Goal: Task Accomplishment & Management: Use online tool/utility

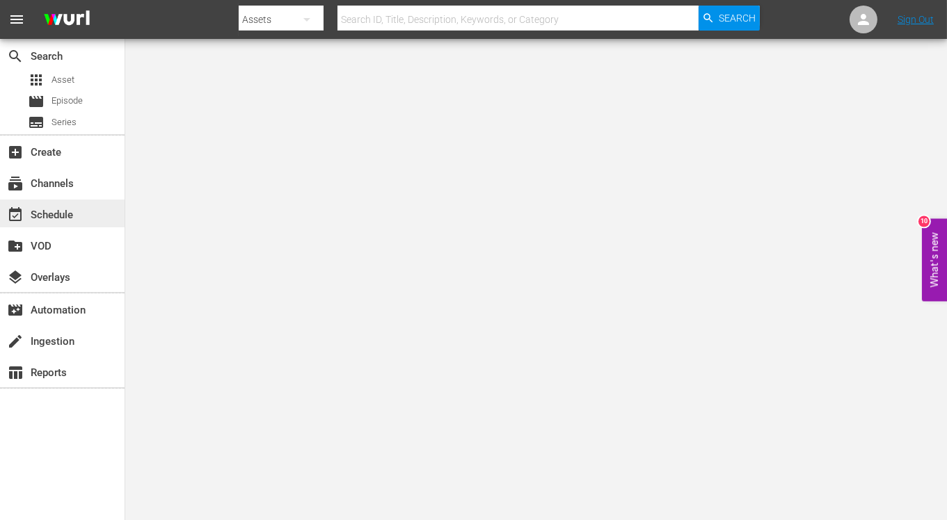
click at [44, 219] on div "event_available Schedule" at bounding box center [39, 213] width 78 height 13
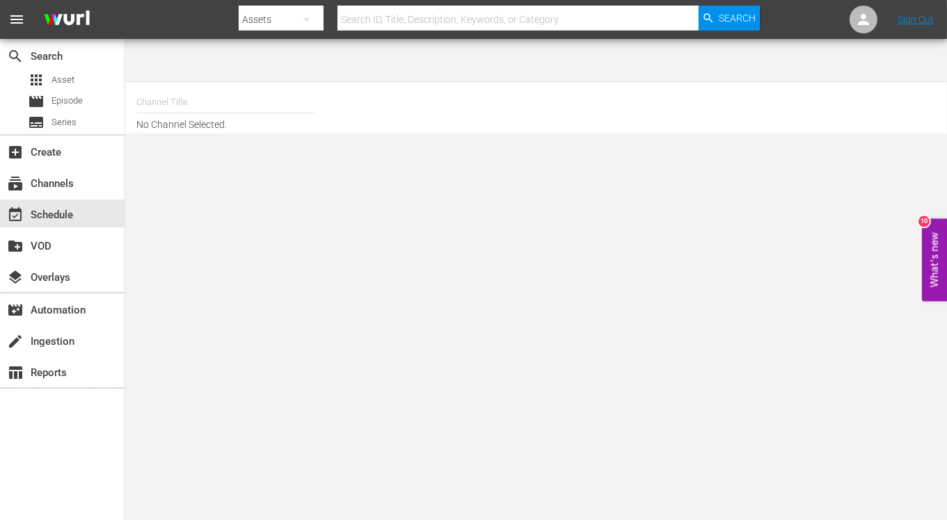
click at [168, 86] on input "text" at bounding box center [225, 102] width 178 height 33
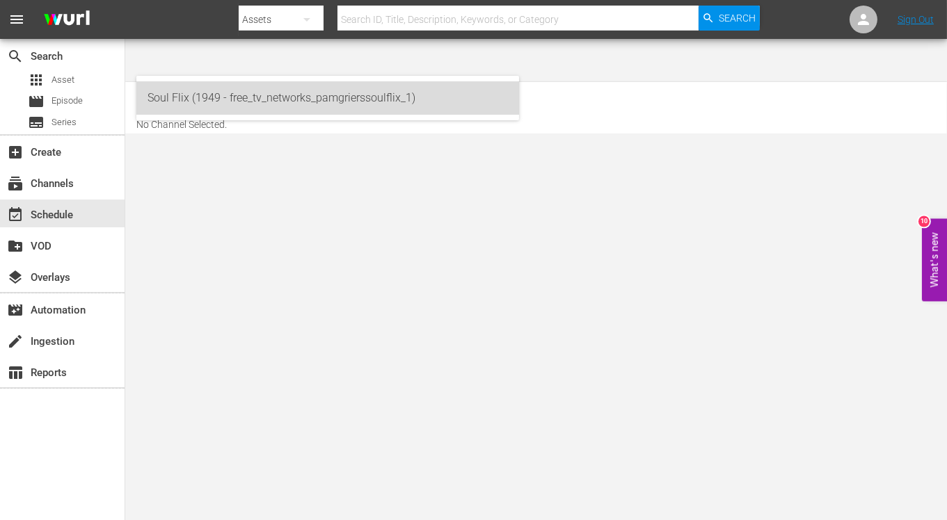
click at [184, 93] on div "Soul Flix (1949 - free_tv_networks_pamgrierssoulflix_1)" at bounding box center [327, 97] width 360 height 33
type input "Soul Flix (1949 - free_tv_networks_pamgrierssoulflix_1)"
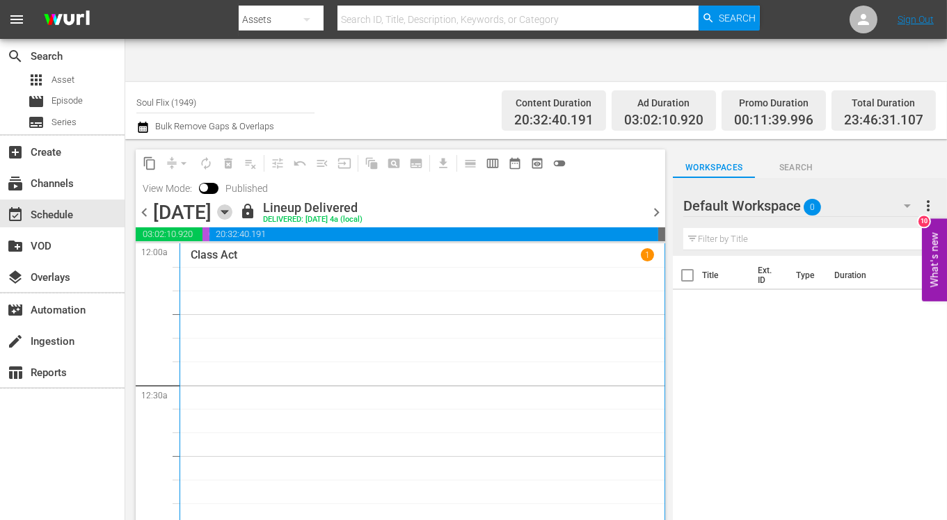
click at [232, 205] on icon "button" at bounding box center [224, 212] width 15 height 15
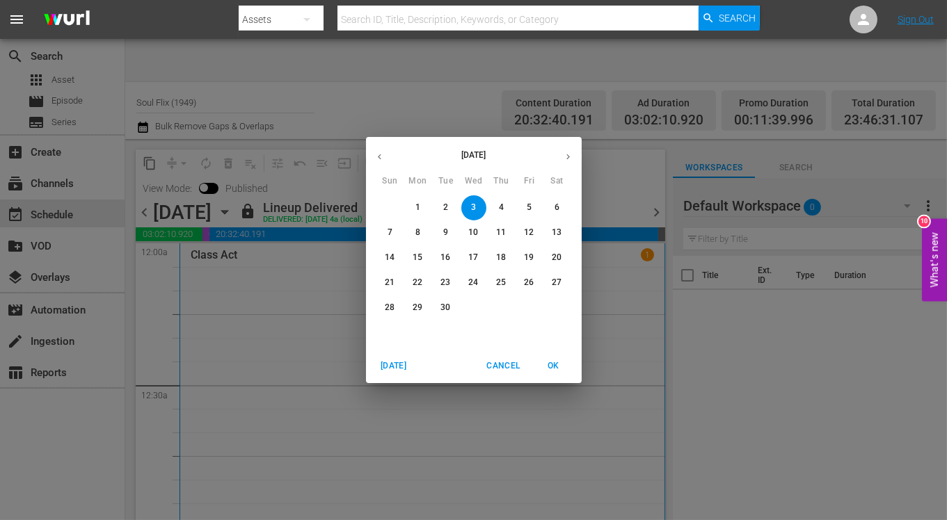
click at [442, 282] on p "23" at bounding box center [445, 283] width 10 height 12
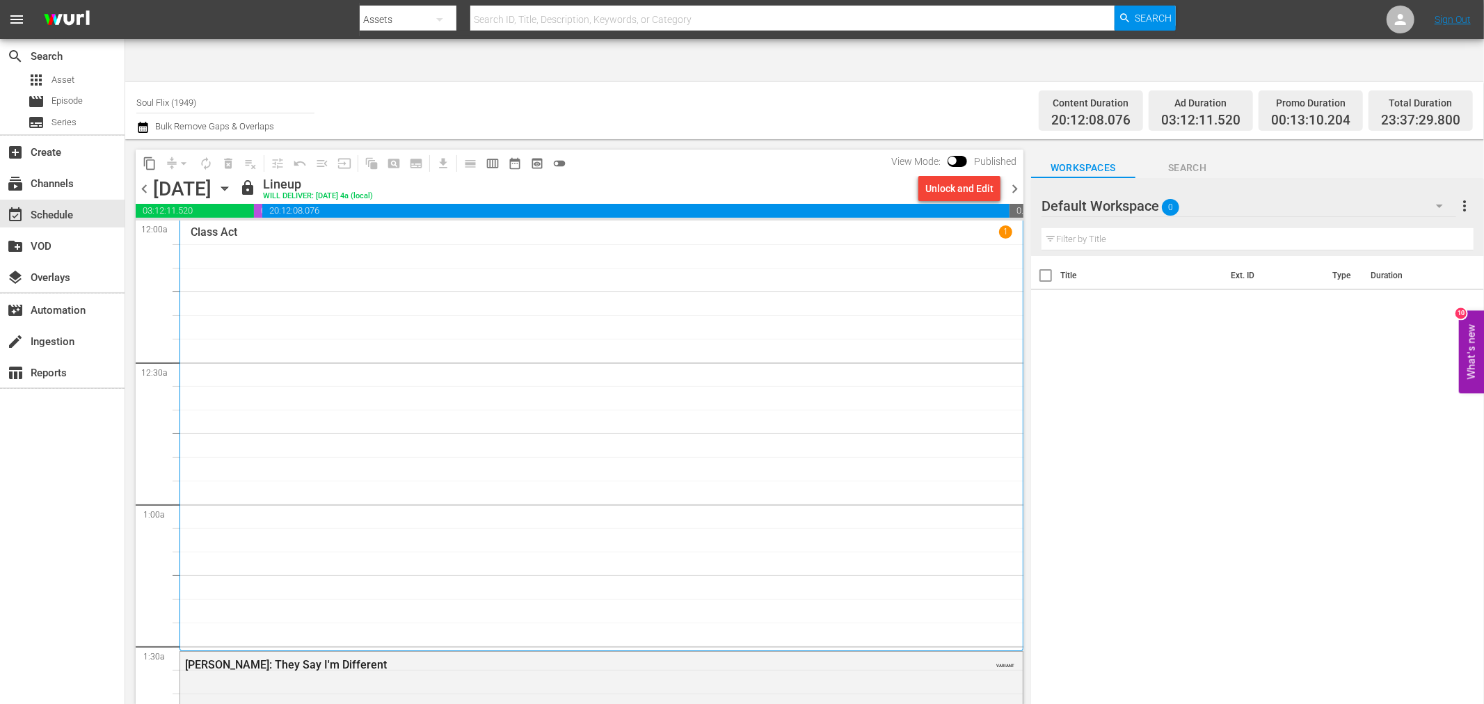
click at [225, 225] on p "Class Act" at bounding box center [214, 231] width 47 height 13
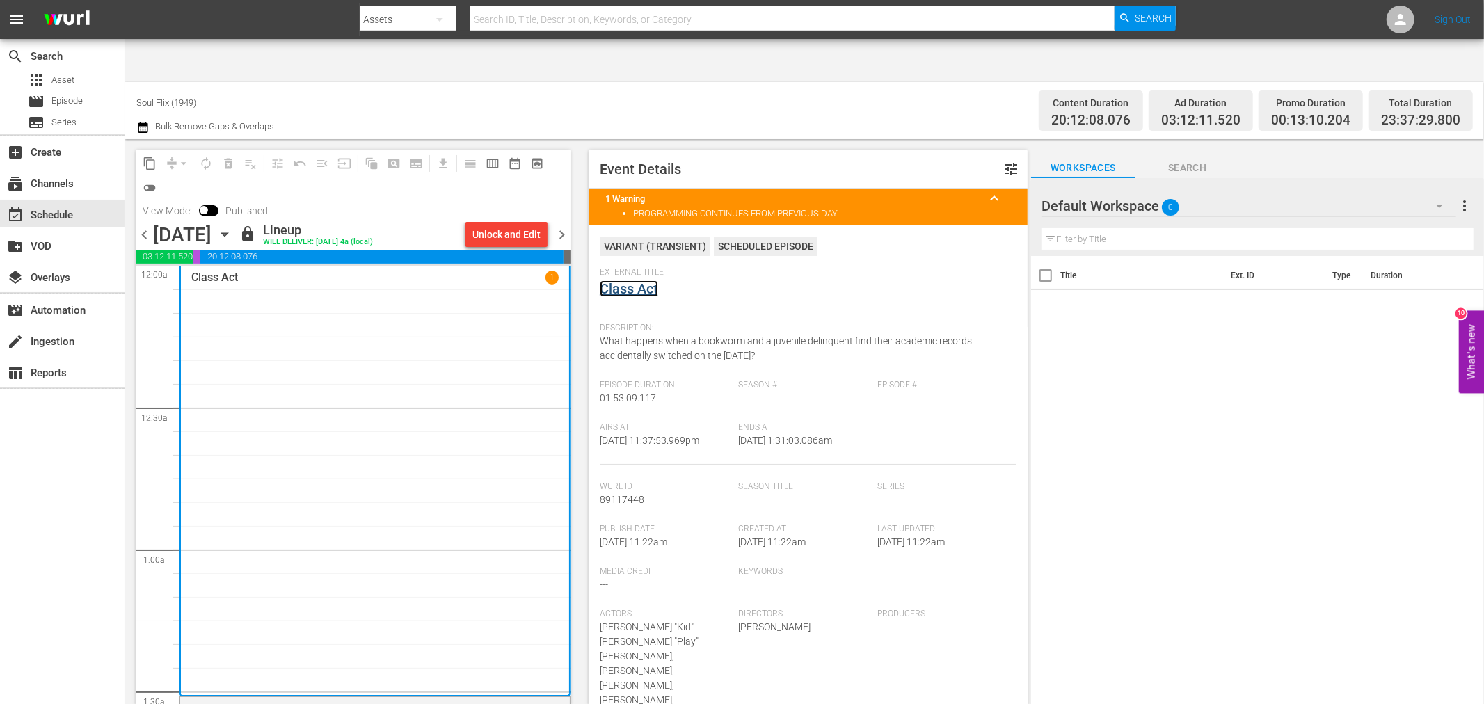
click at [641, 280] on link "Class Act" at bounding box center [629, 288] width 58 height 17
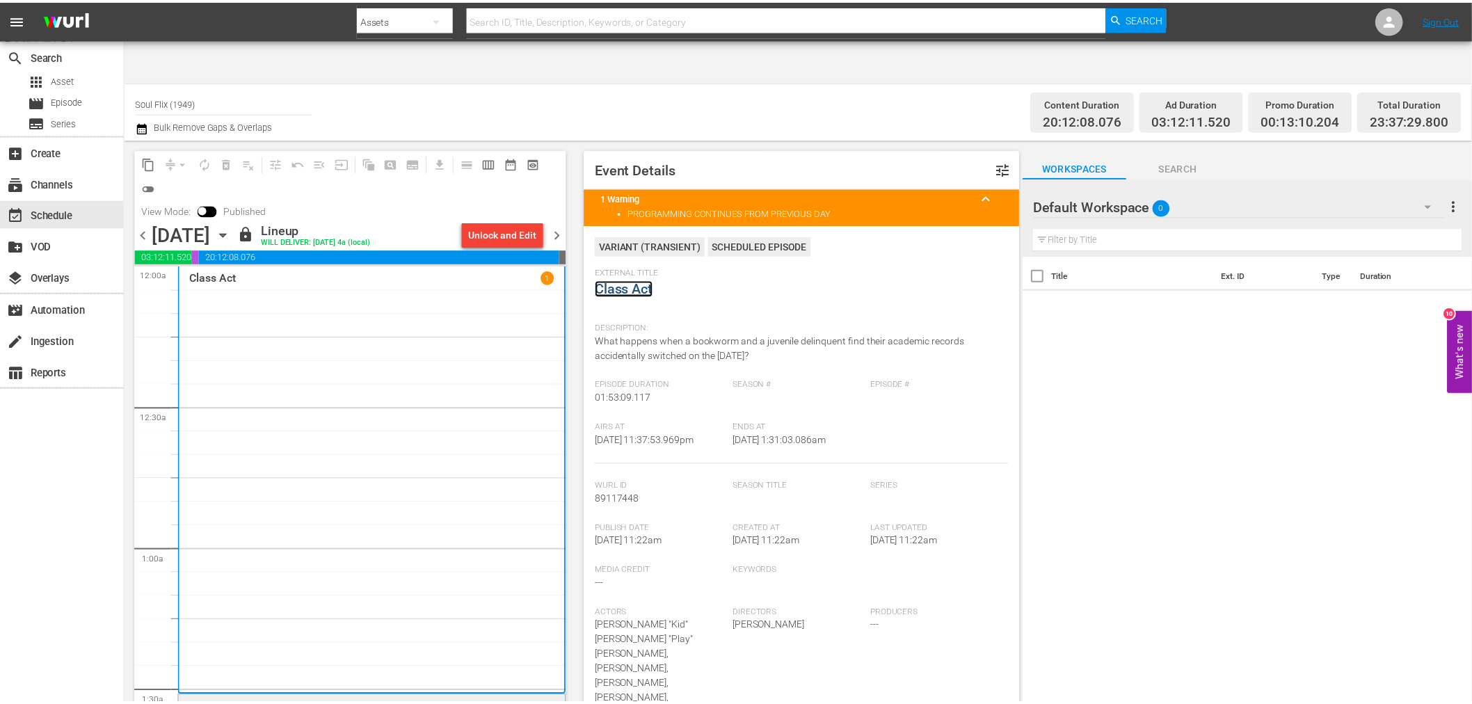
scroll to position [463, 0]
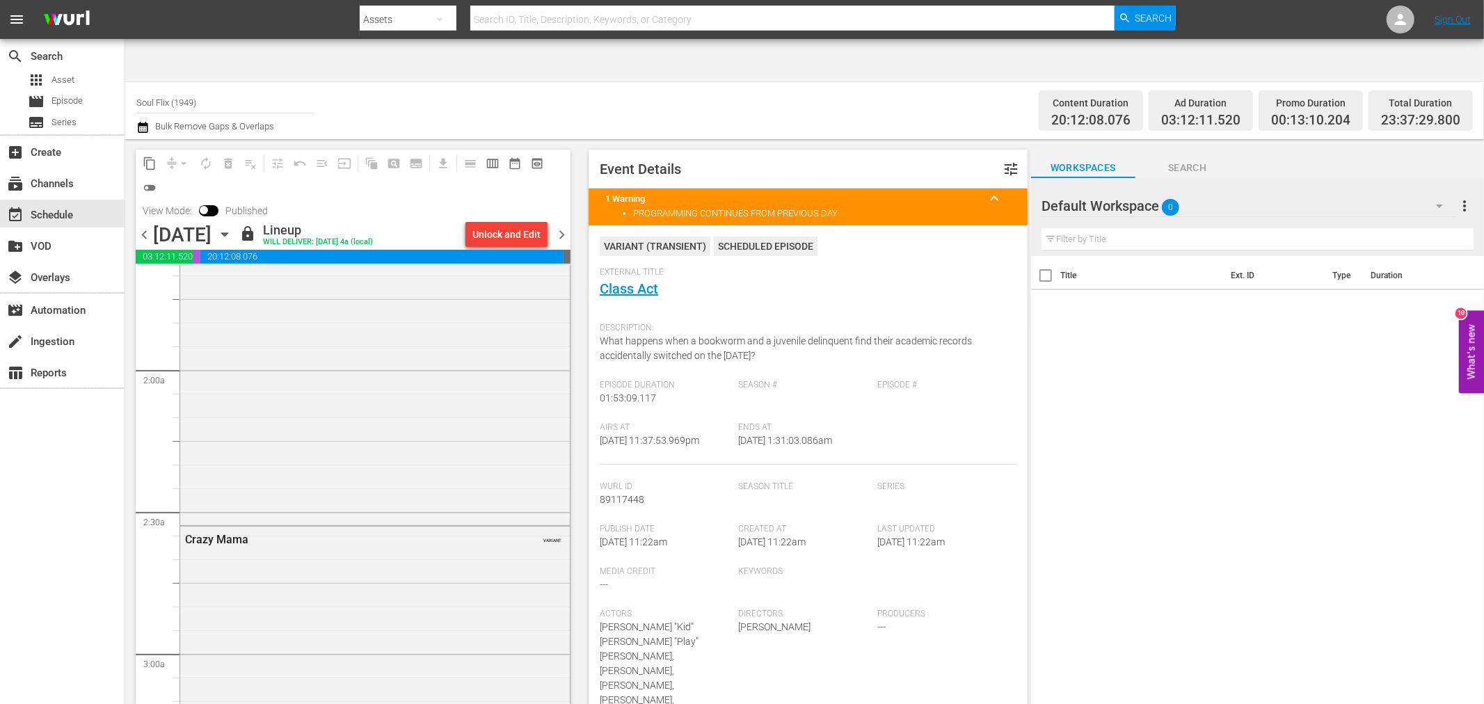
click at [548, 24] on input "text" at bounding box center [792, 19] width 644 height 33
paste input "Lady Cocoa"
type input "Lady Cocoa"
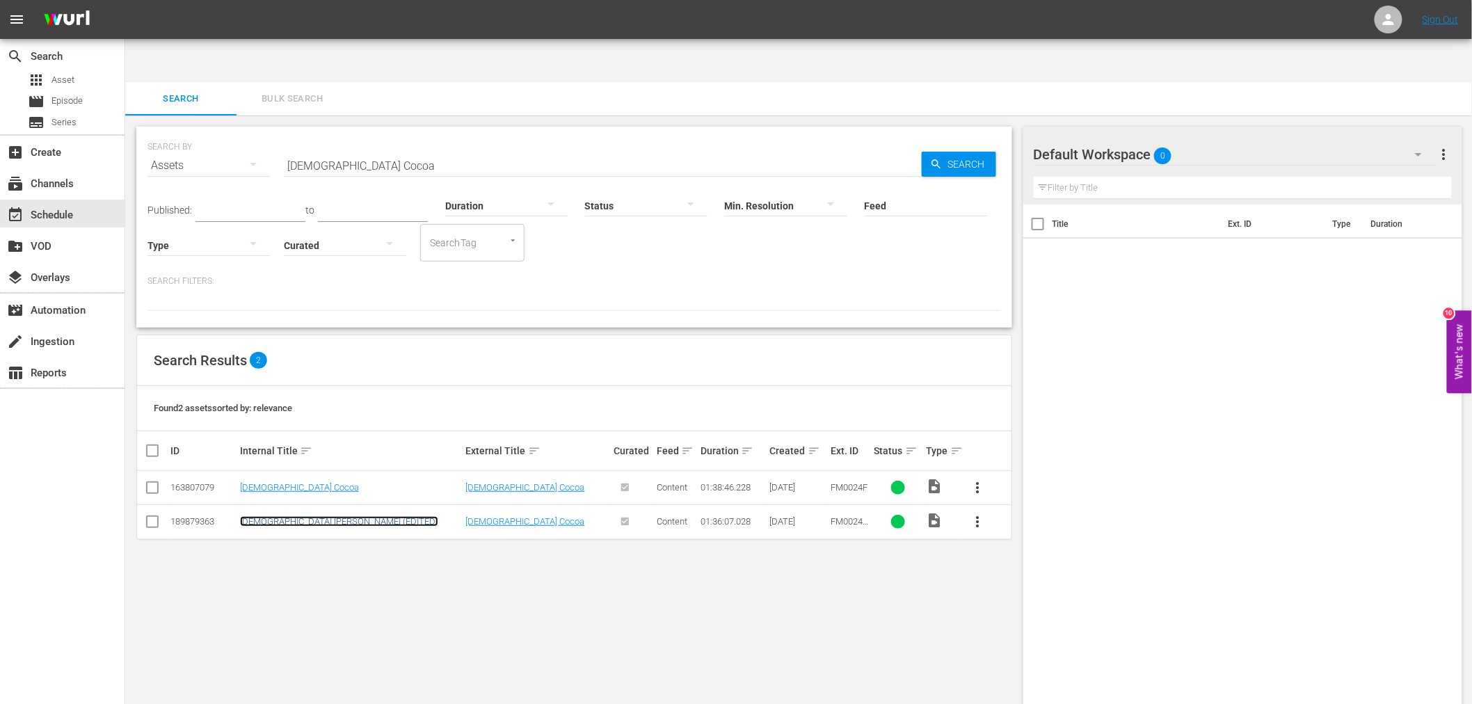
click at [298, 516] on link "Lady Cocoa (EDITED)" at bounding box center [339, 521] width 198 height 10
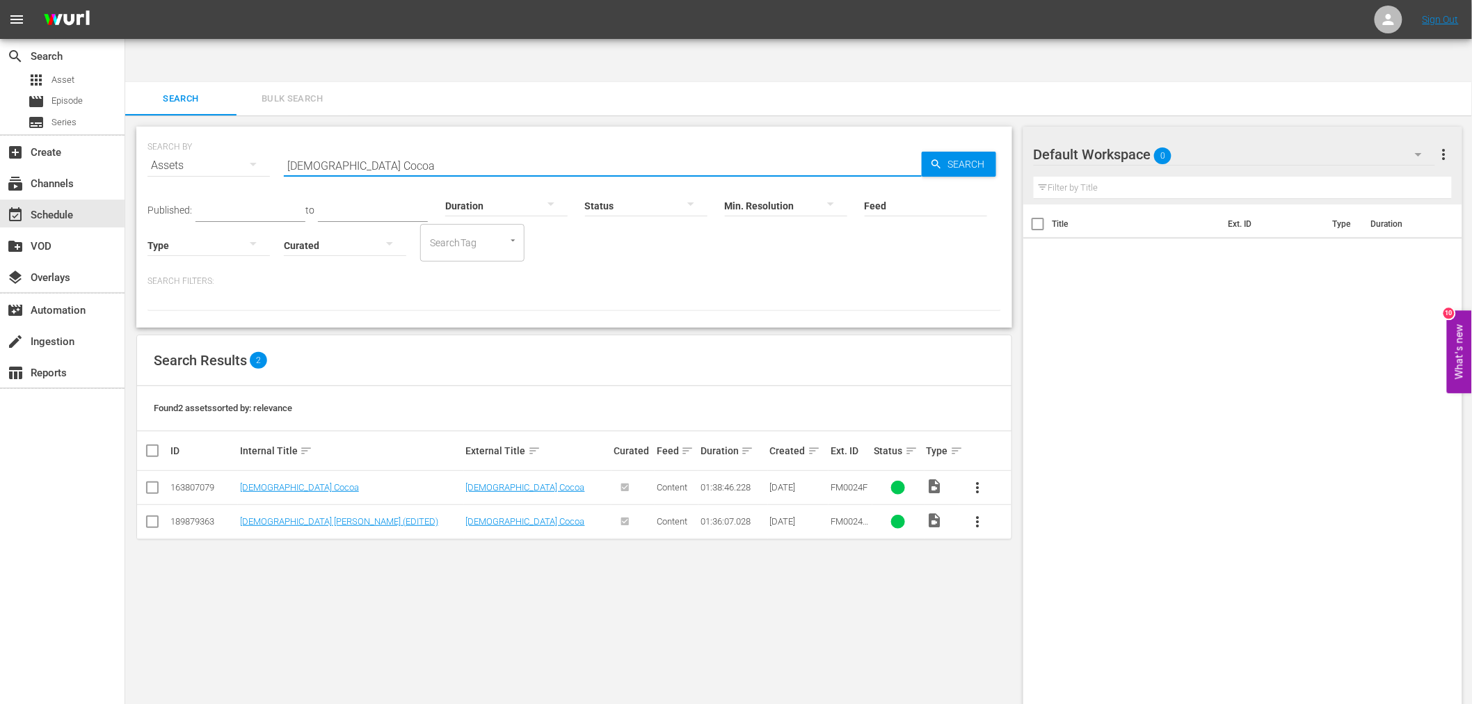
drag, startPoint x: 477, startPoint y: 115, endPoint x: 262, endPoint y: 134, distance: 215.2
click at [253, 132] on div "SEARCH BY Search By Assets Search ID, Title, Description, Keywords, or Category…" at bounding box center [574, 157] width 854 height 50
paste input "End Of The Road"
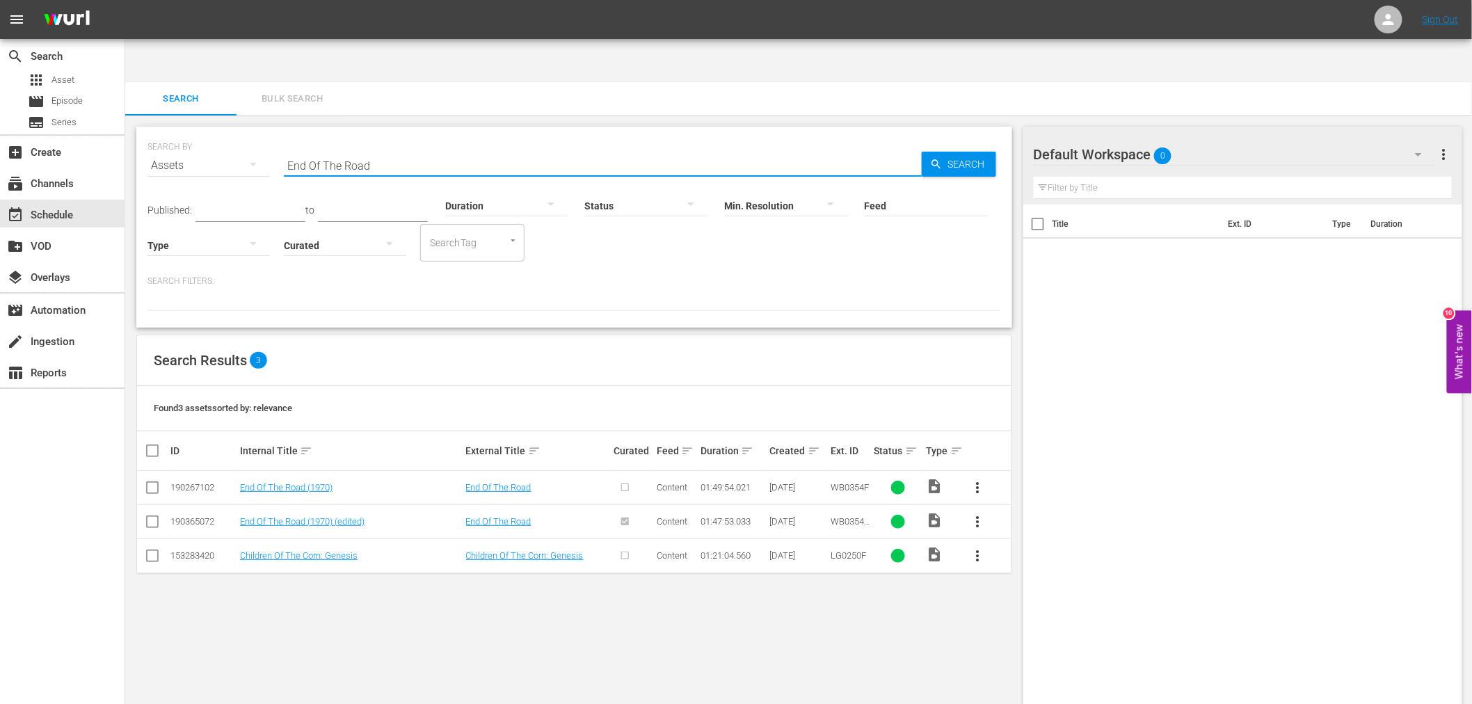
type input "End Of The Road"
click at [381, 565] on div "SEARCH BY Search By Assets Search ID, Title, Description, Keywords, or Category…" at bounding box center [574, 431] width 898 height 633
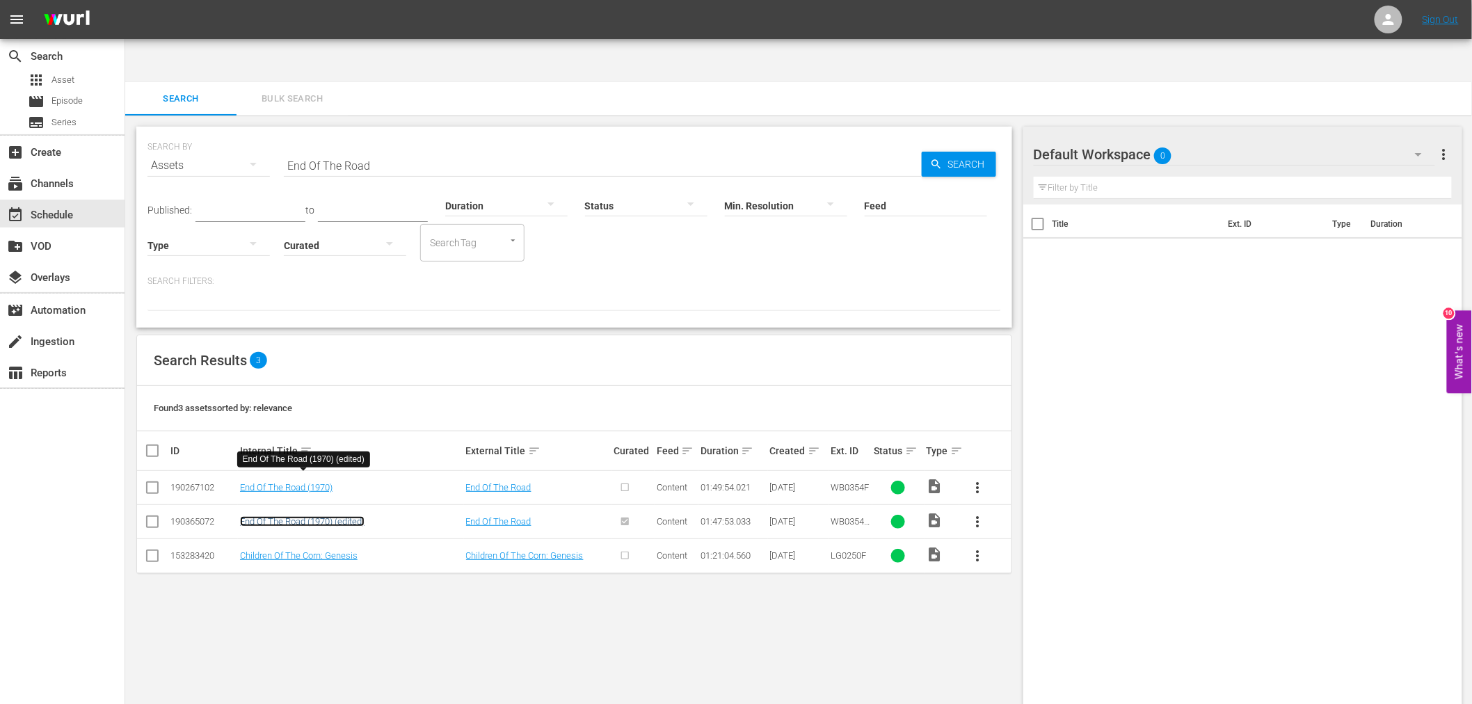
click at [303, 516] on link "End Of The Road (1970) (edited)" at bounding box center [302, 521] width 125 height 10
click at [292, 482] on link "End Of The Road (1970)" at bounding box center [286, 487] width 93 height 10
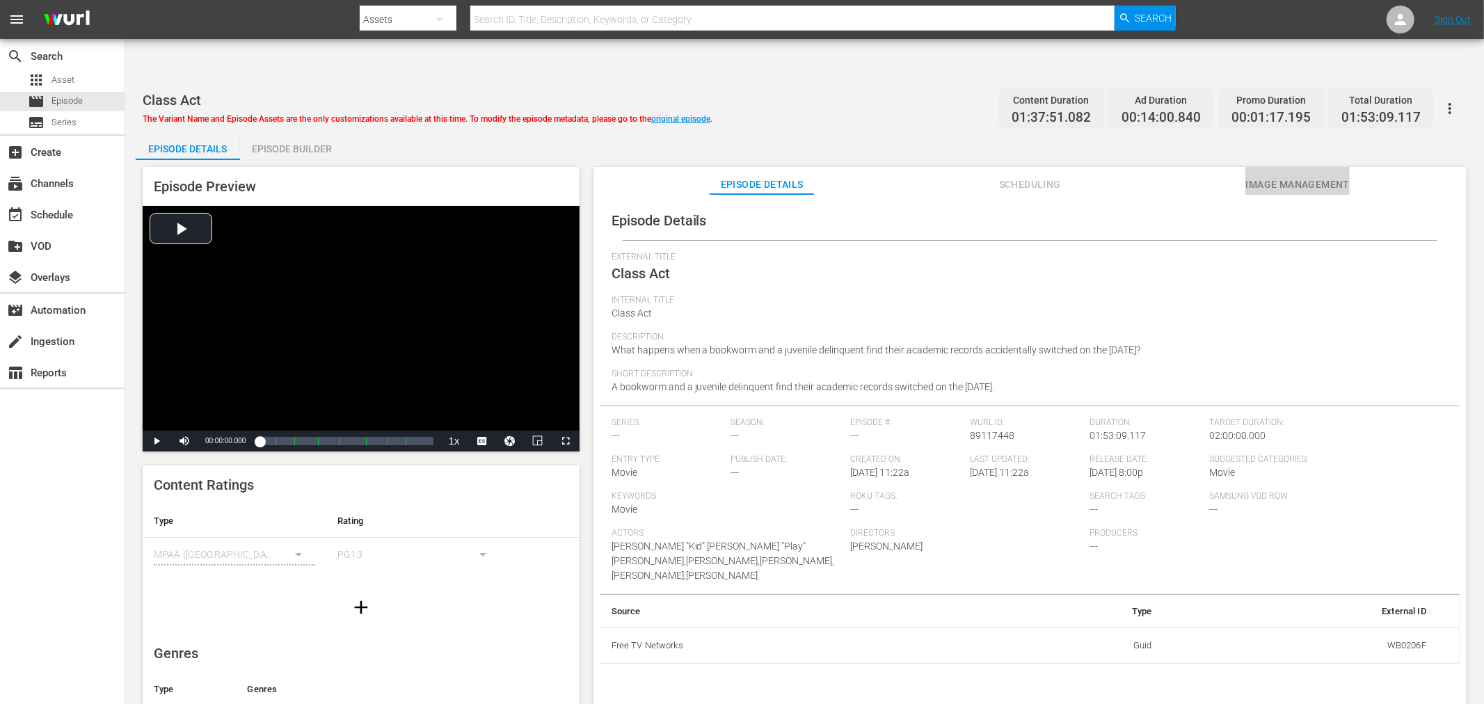
drag, startPoint x: 1283, startPoint y: 138, endPoint x: 1292, endPoint y: 138, distance: 9.0
click at [1284, 176] on span "Image Management" at bounding box center [1297, 184] width 104 height 17
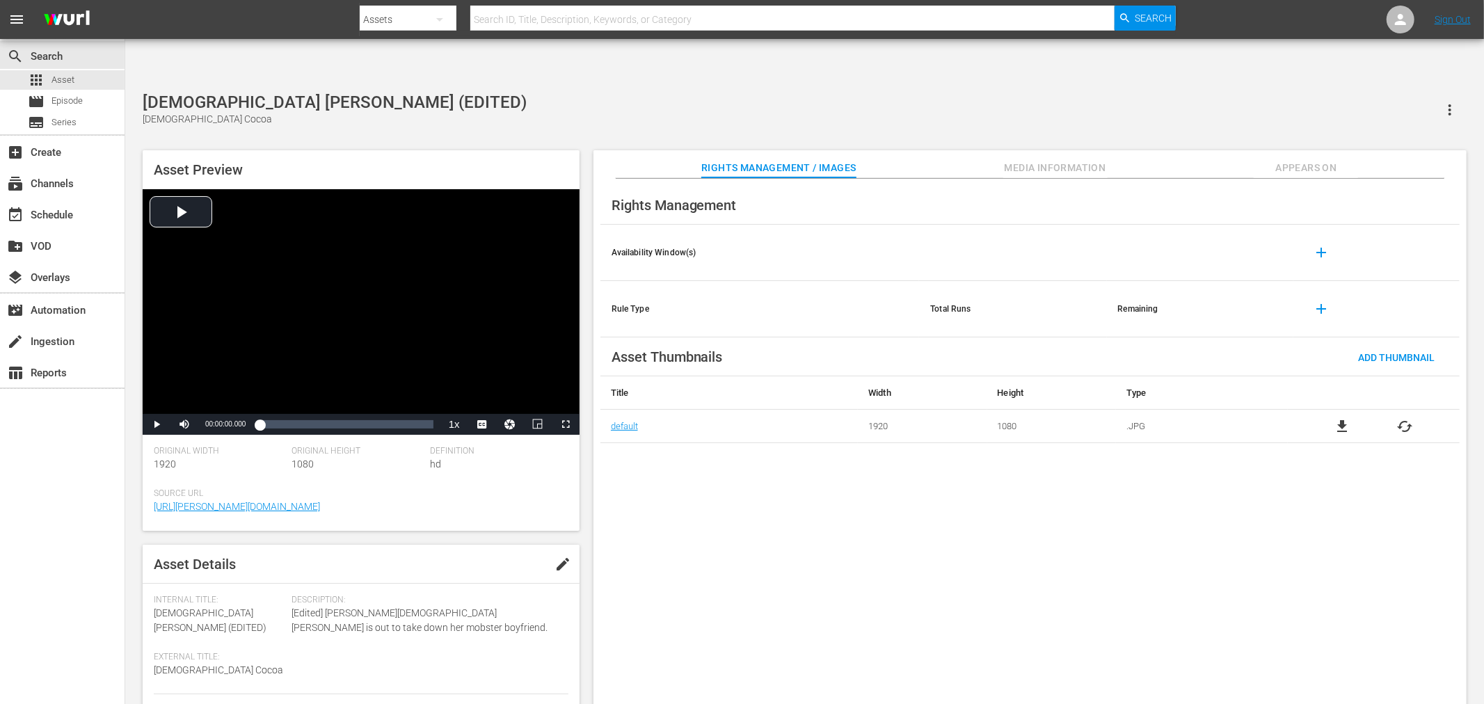
click at [546, 93] on div "[DEMOGRAPHIC_DATA] [PERSON_NAME] (EDITED) [DEMOGRAPHIC_DATA] [PERSON_NAME] Prev…" at bounding box center [805, 406] width 1338 height 627
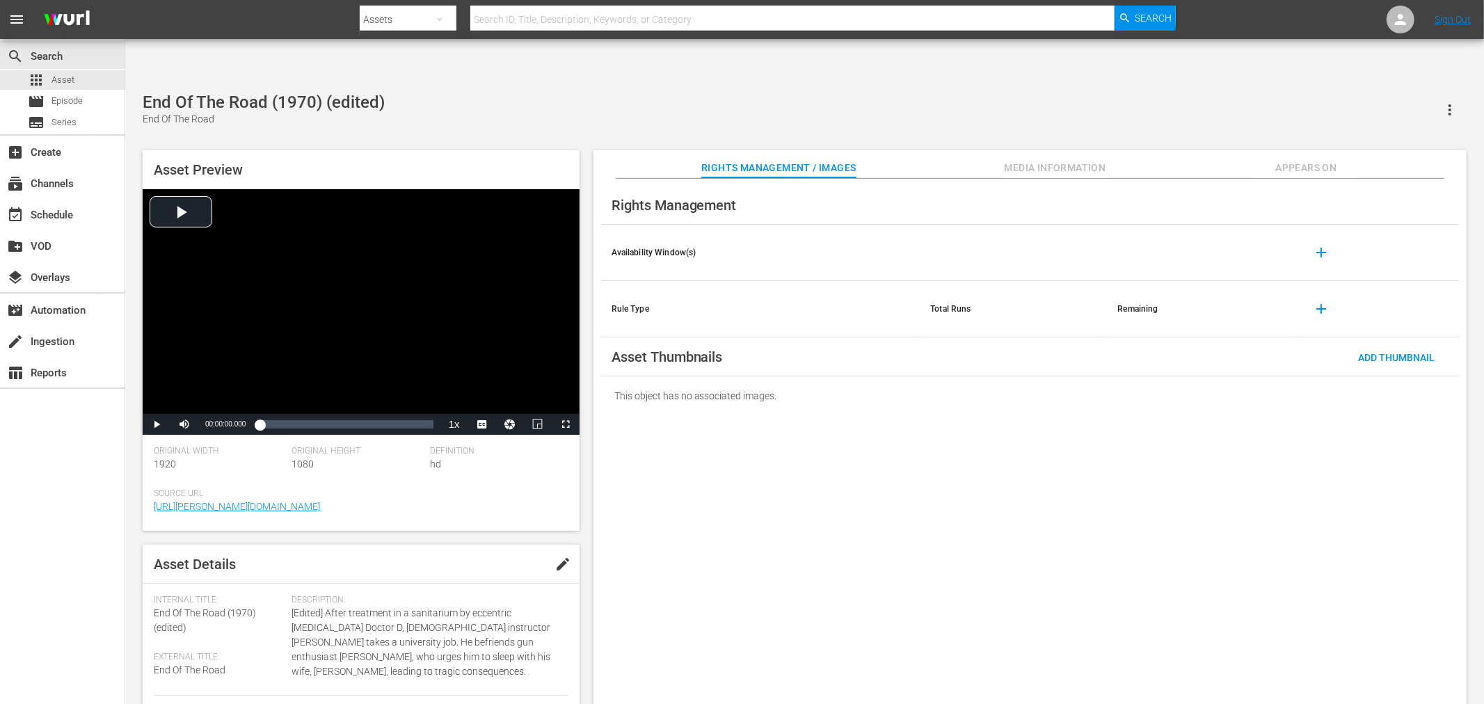
click at [1337, 541] on div "Rights Management Availability Window(s) add Rule Type Total Runs Remaining add…" at bounding box center [1029, 453] width 873 height 548
